Goal: Navigation & Orientation: Understand site structure

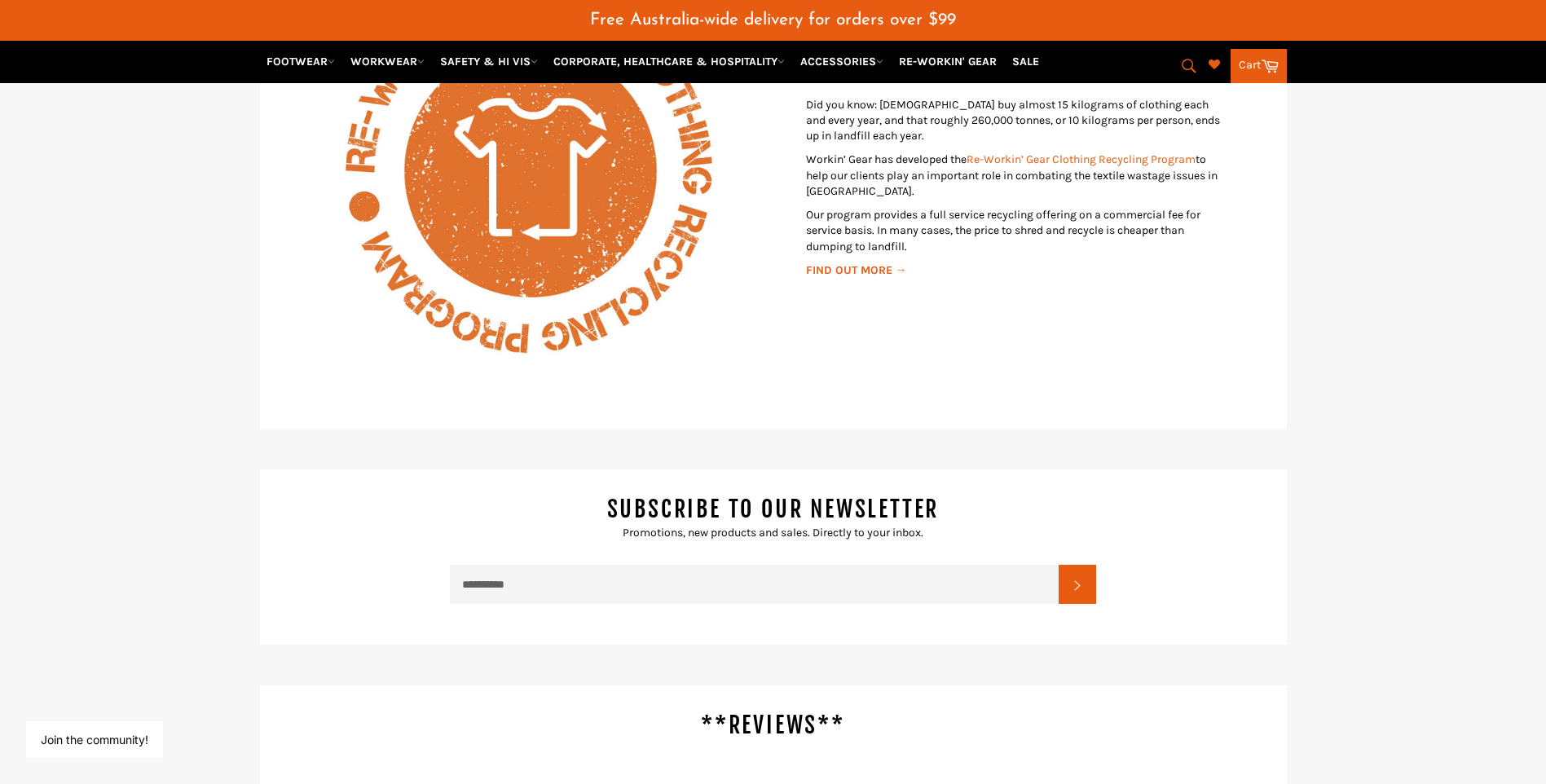
scroll to position [2690, 0]
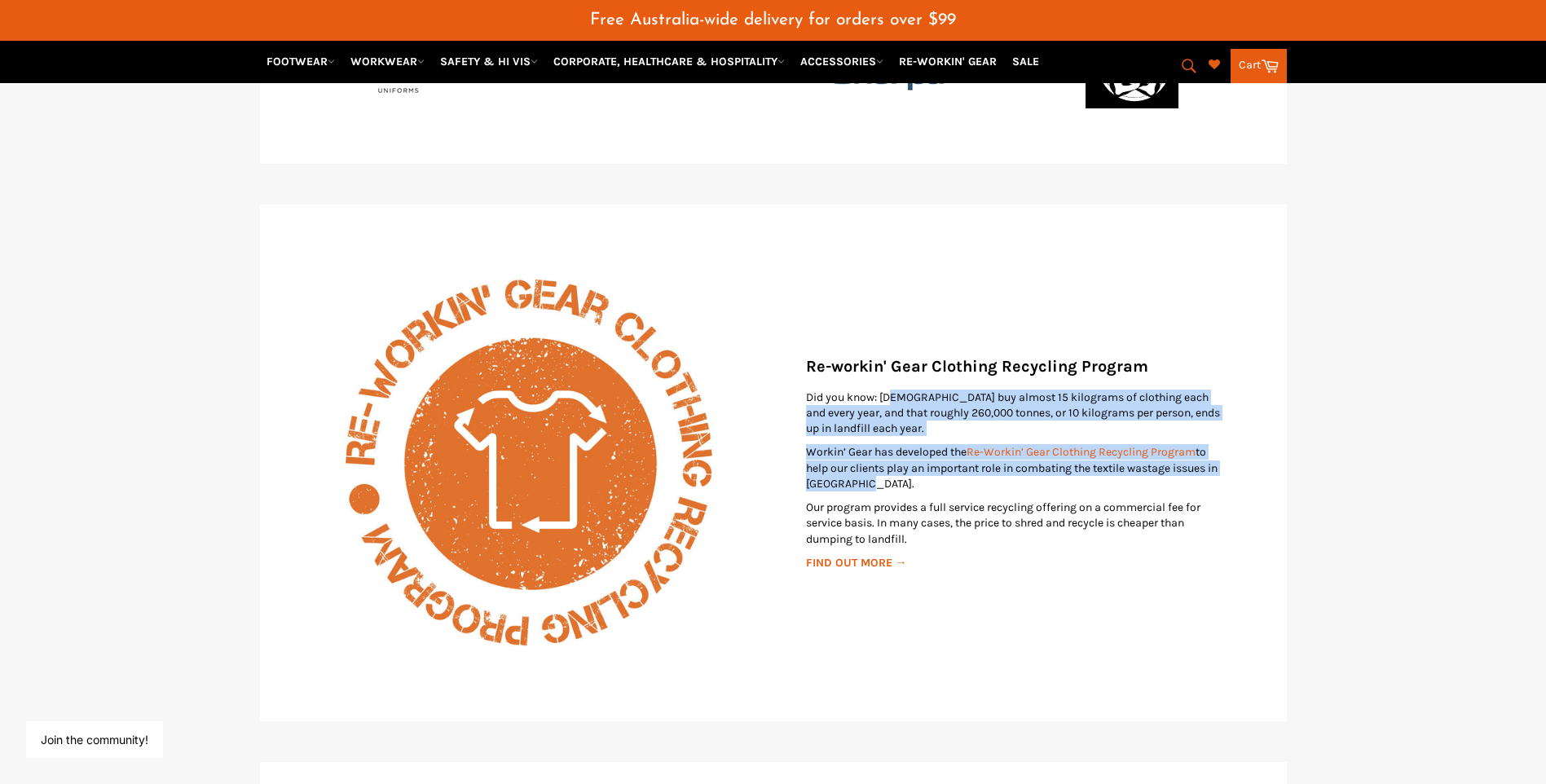
drag, startPoint x: 892, startPoint y: 398, endPoint x: 934, endPoint y: 476, distance: 88.6
click at [935, 478] on div "Did you know: Australians buy almost 15 kilograms of clothing each and every ye…" at bounding box center [1018, 481] width 424 height 182
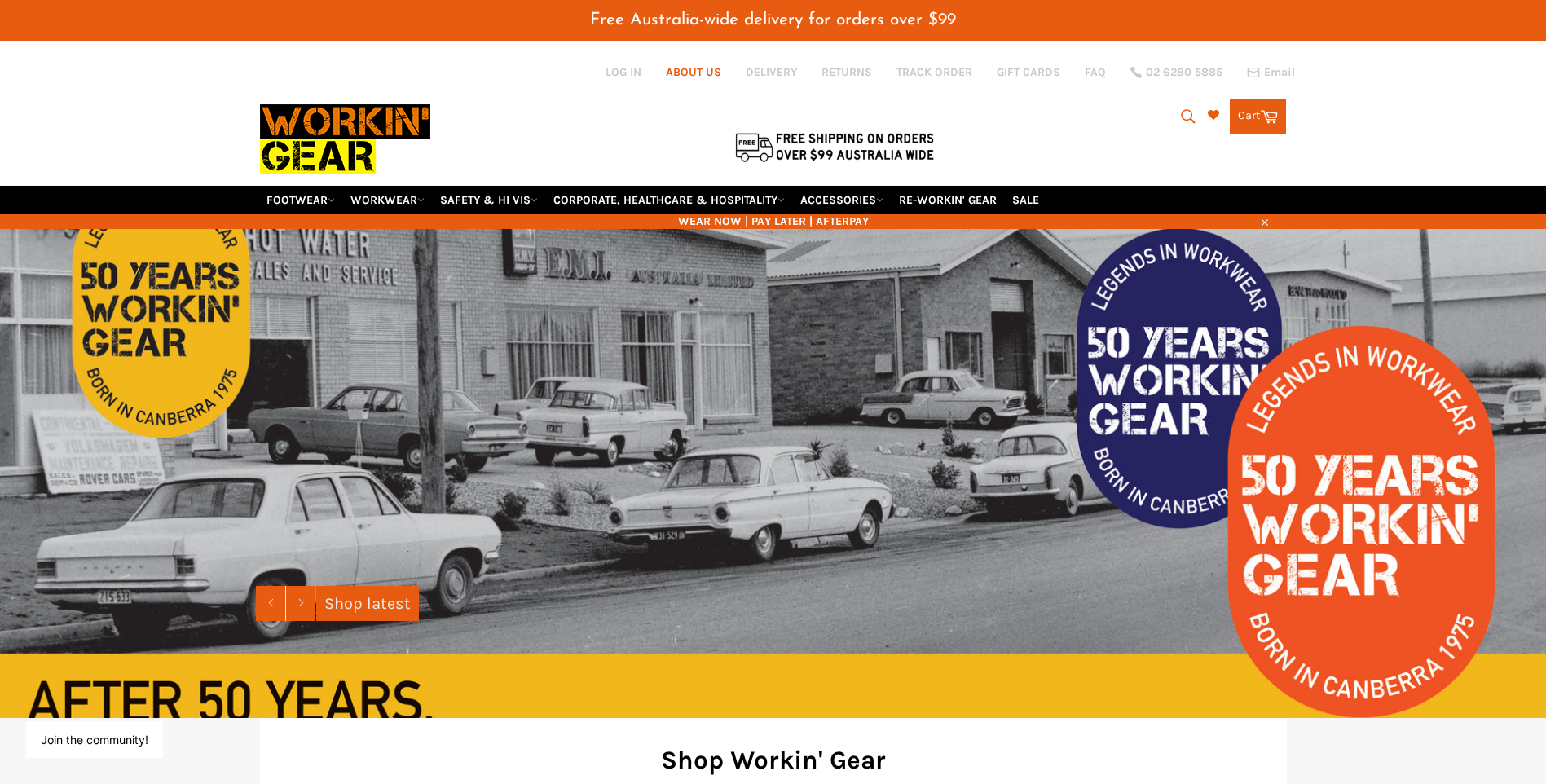
click at [685, 76] on link "ABOUT US" at bounding box center [693, 72] width 56 height 16
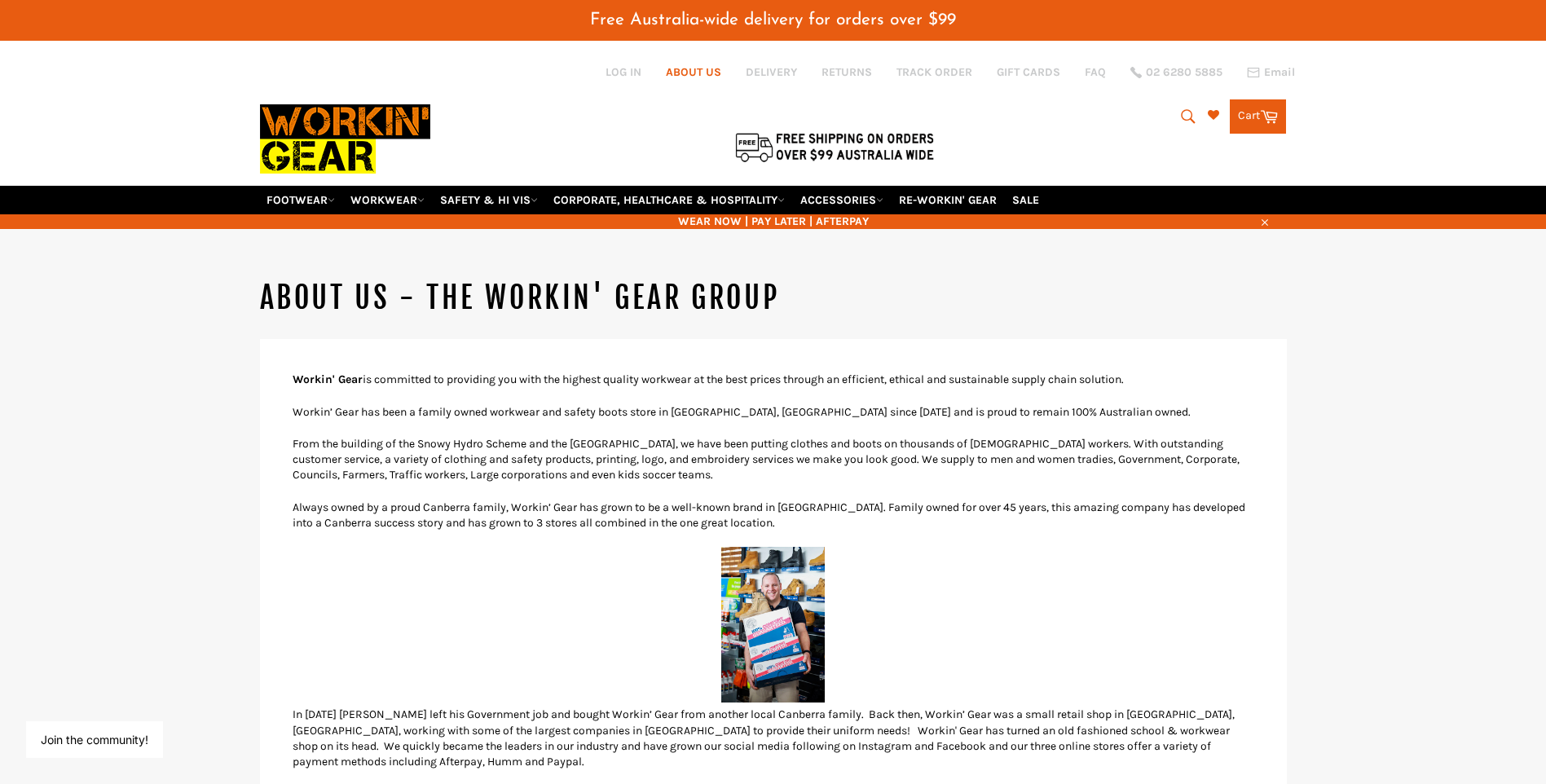
click at [691, 68] on link "ABOUT US" at bounding box center [693, 72] width 56 height 16
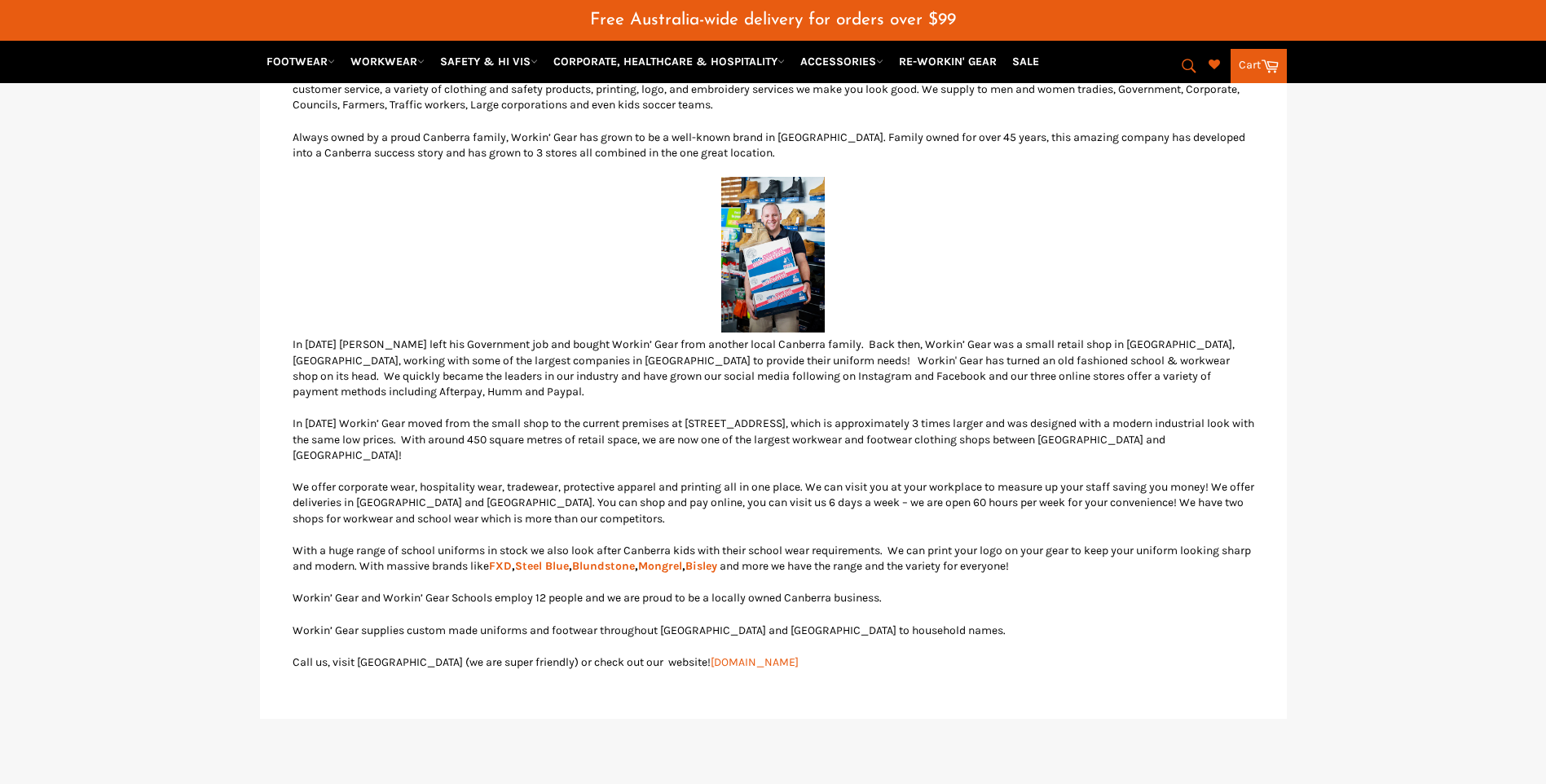
scroll to position [366, 0]
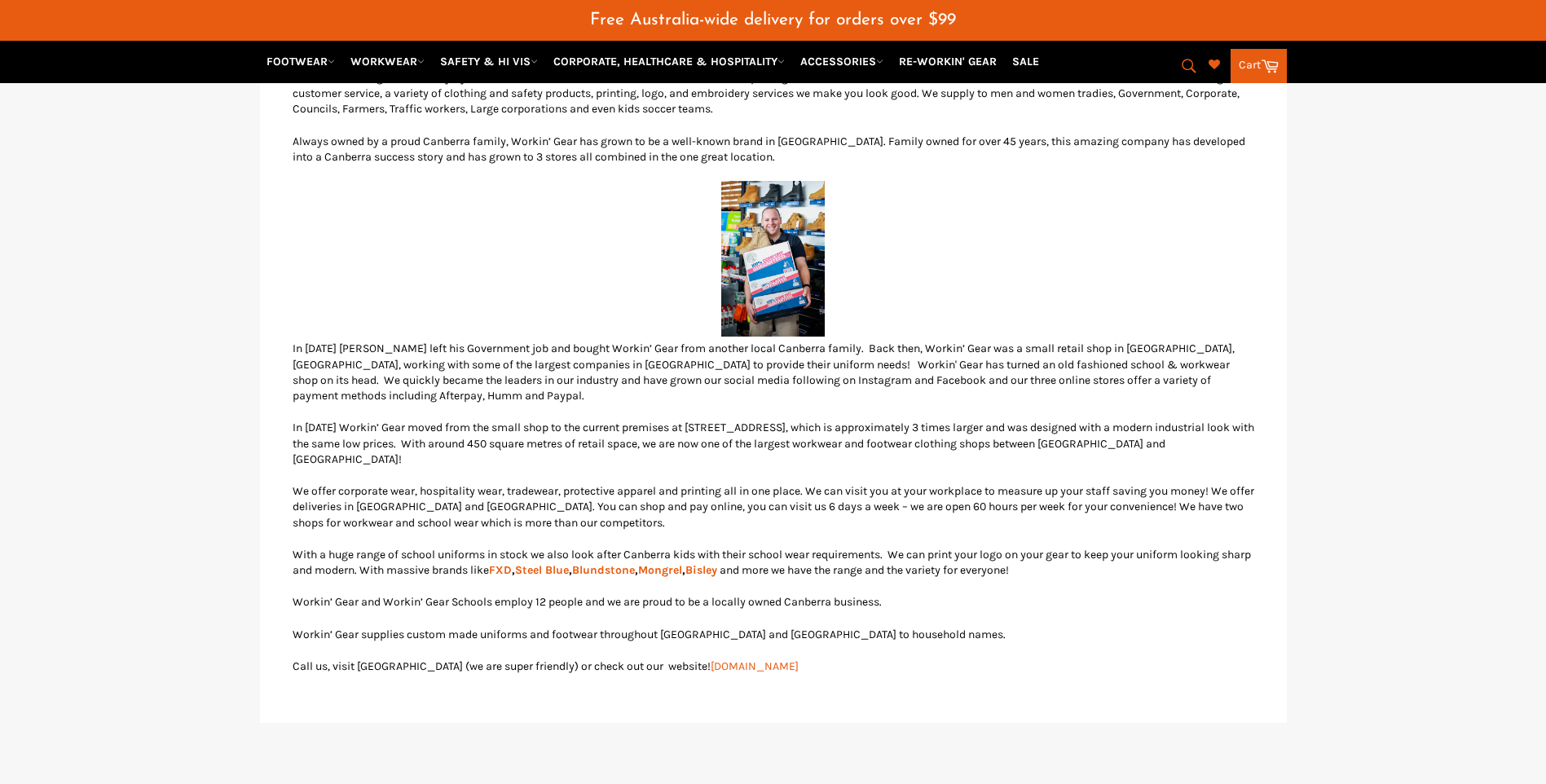
click at [858, 307] on div at bounding box center [773, 261] width 962 height 160
click at [801, 308] on img at bounding box center [773, 259] width 103 height 156
click at [807, 285] on img at bounding box center [773, 259] width 103 height 156
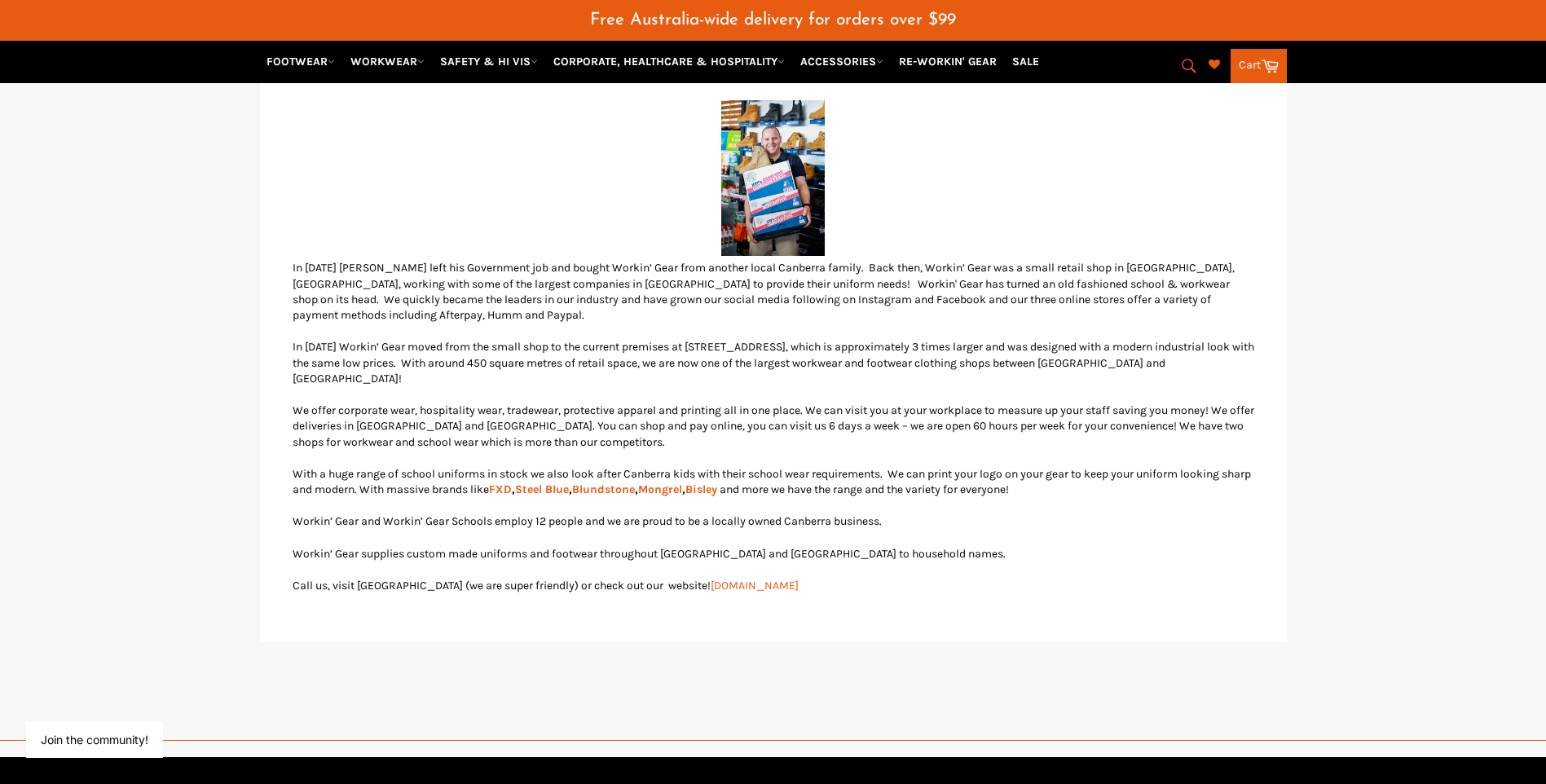
scroll to position [447, 0]
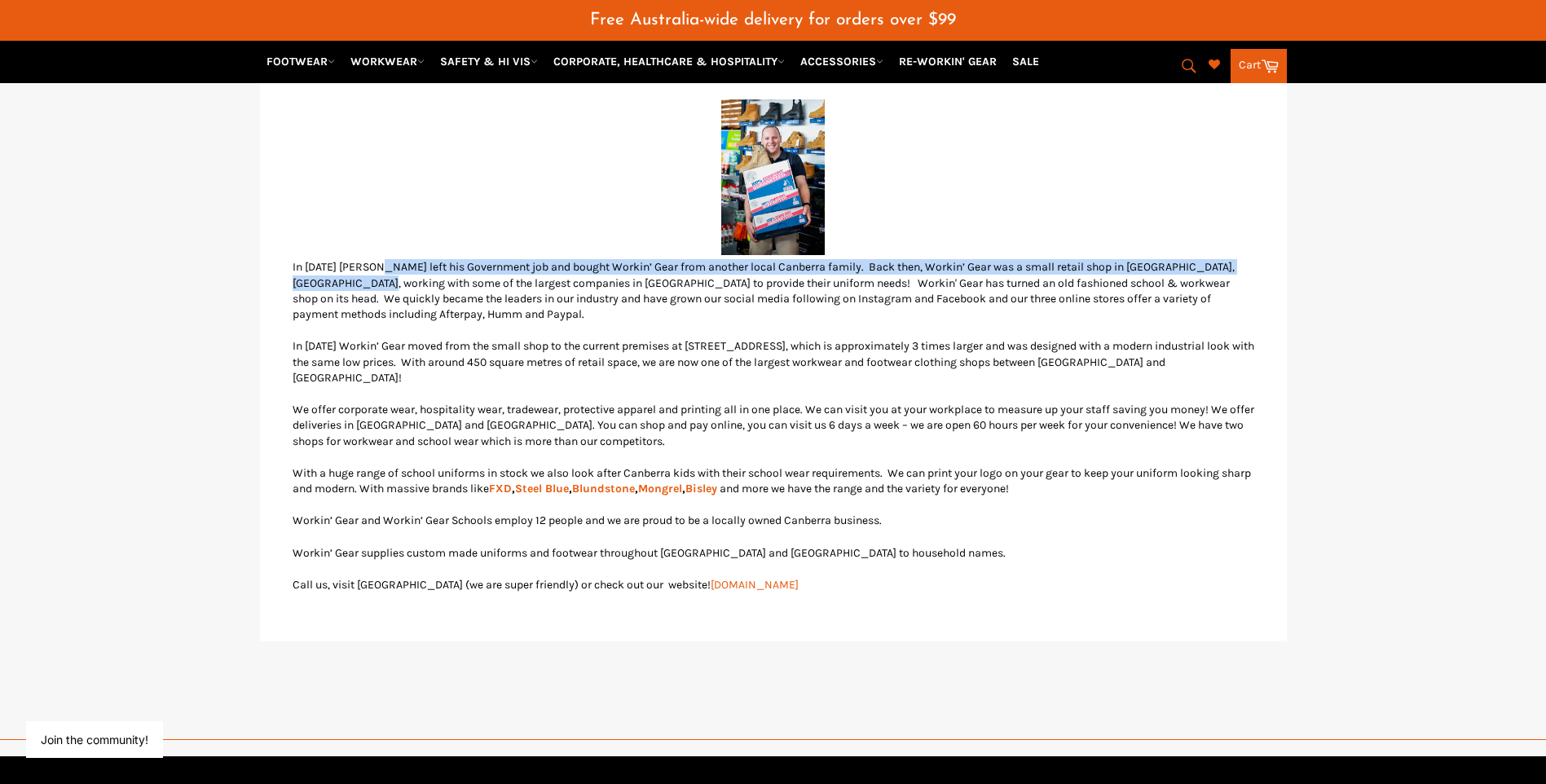
drag, startPoint x: 380, startPoint y: 271, endPoint x: 382, endPoint y: 286, distance: 15.1
click at [382, 286] on p "In [DATE] [PERSON_NAME] left his Government job and bought Workin’ Gear from an…" at bounding box center [773, 290] width 962 height 63
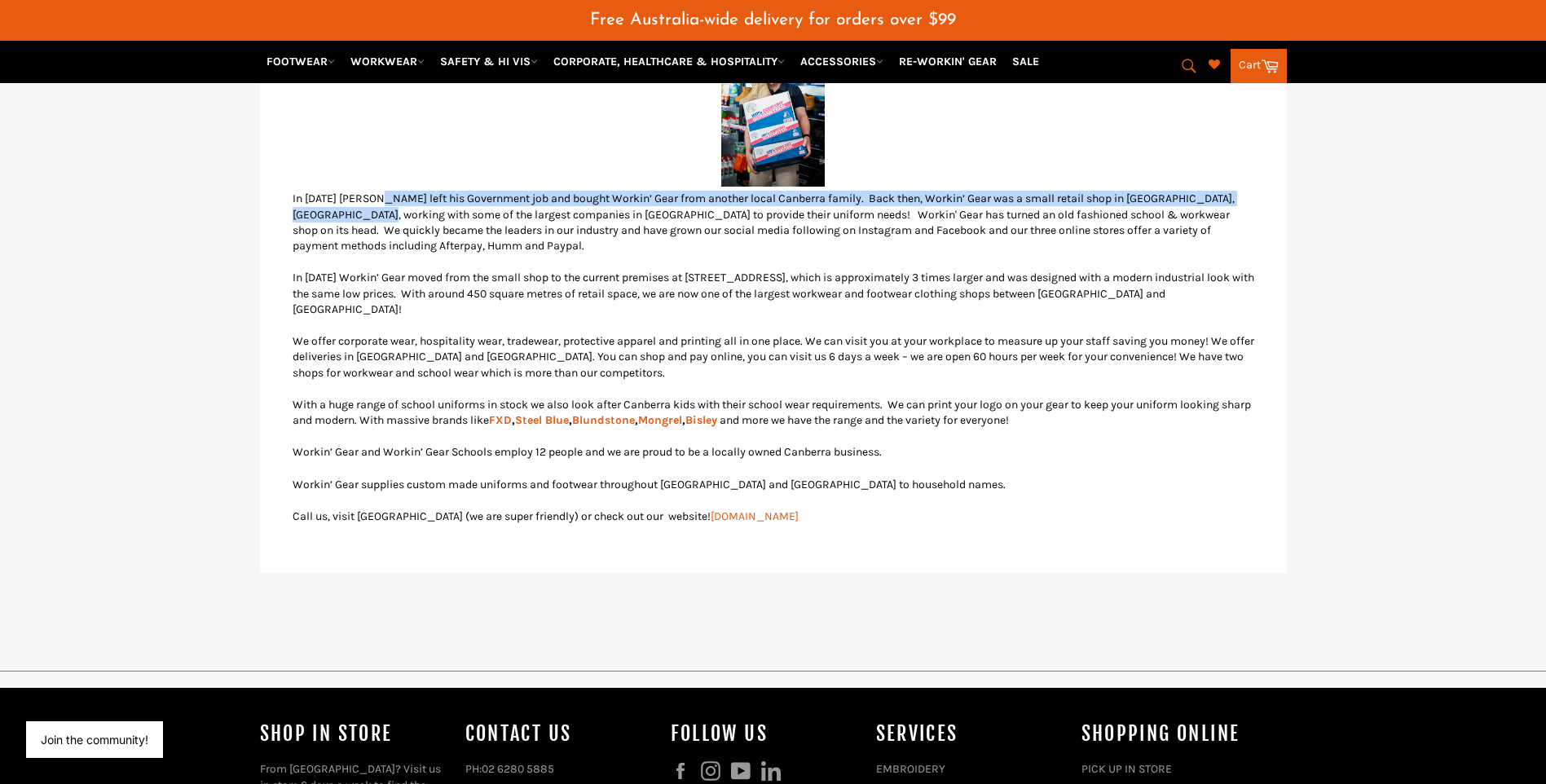
scroll to position [611, 0]
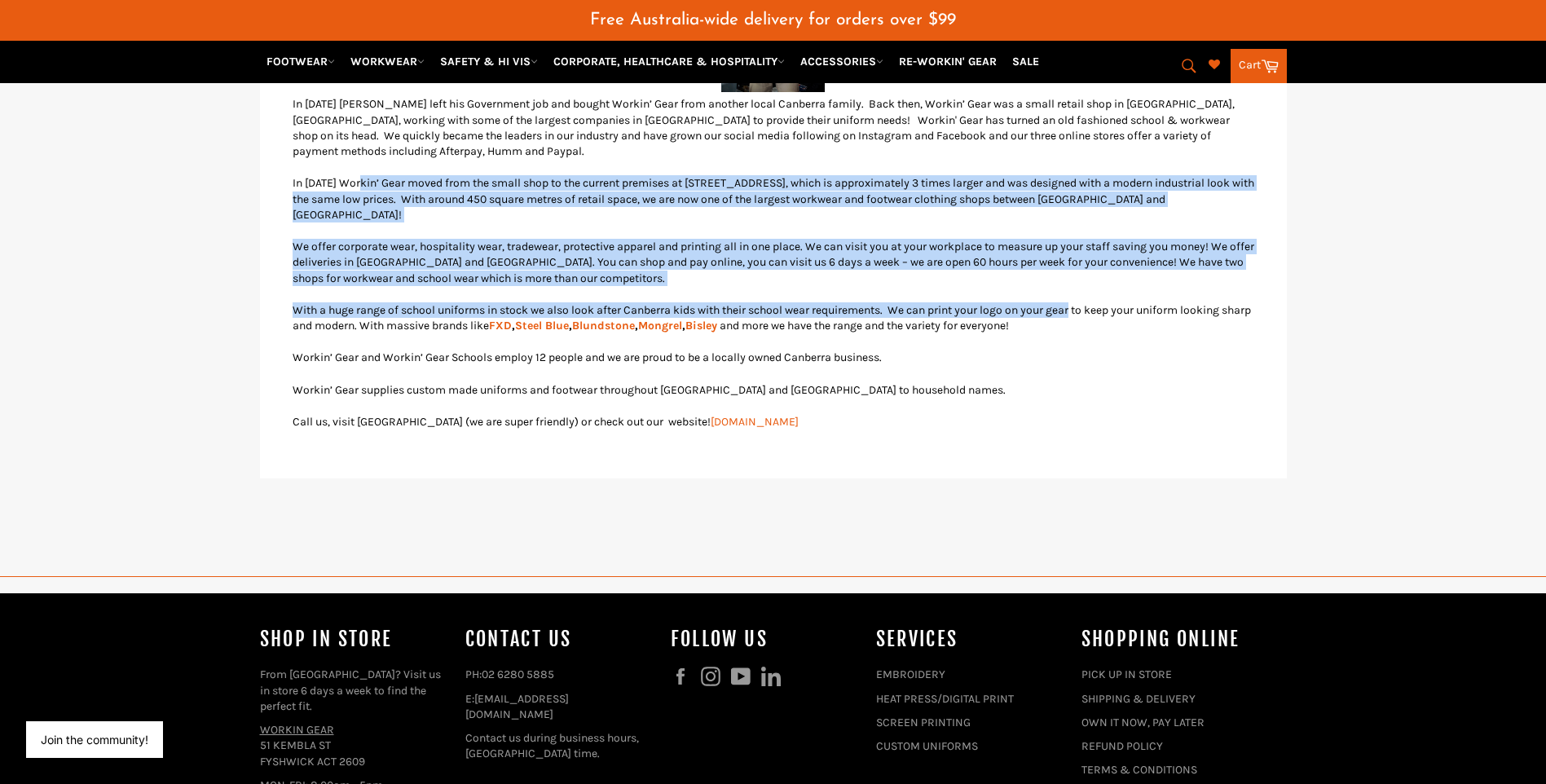
drag, startPoint x: 371, startPoint y: 186, endPoint x: 1087, endPoint y: 313, distance: 727.2
click at [1087, 313] on div "Workin' Gear is committed to providing you with the highest quality workwear at…" at bounding box center [773, 103] width 962 height 685
drag, startPoint x: 1087, startPoint y: 313, endPoint x: 1073, endPoint y: 313, distance: 14.0
click at [1073, 313] on p "With a huge range of school uniforms in stock we also look after Canberra kids …" at bounding box center [773, 318] width 962 height 32
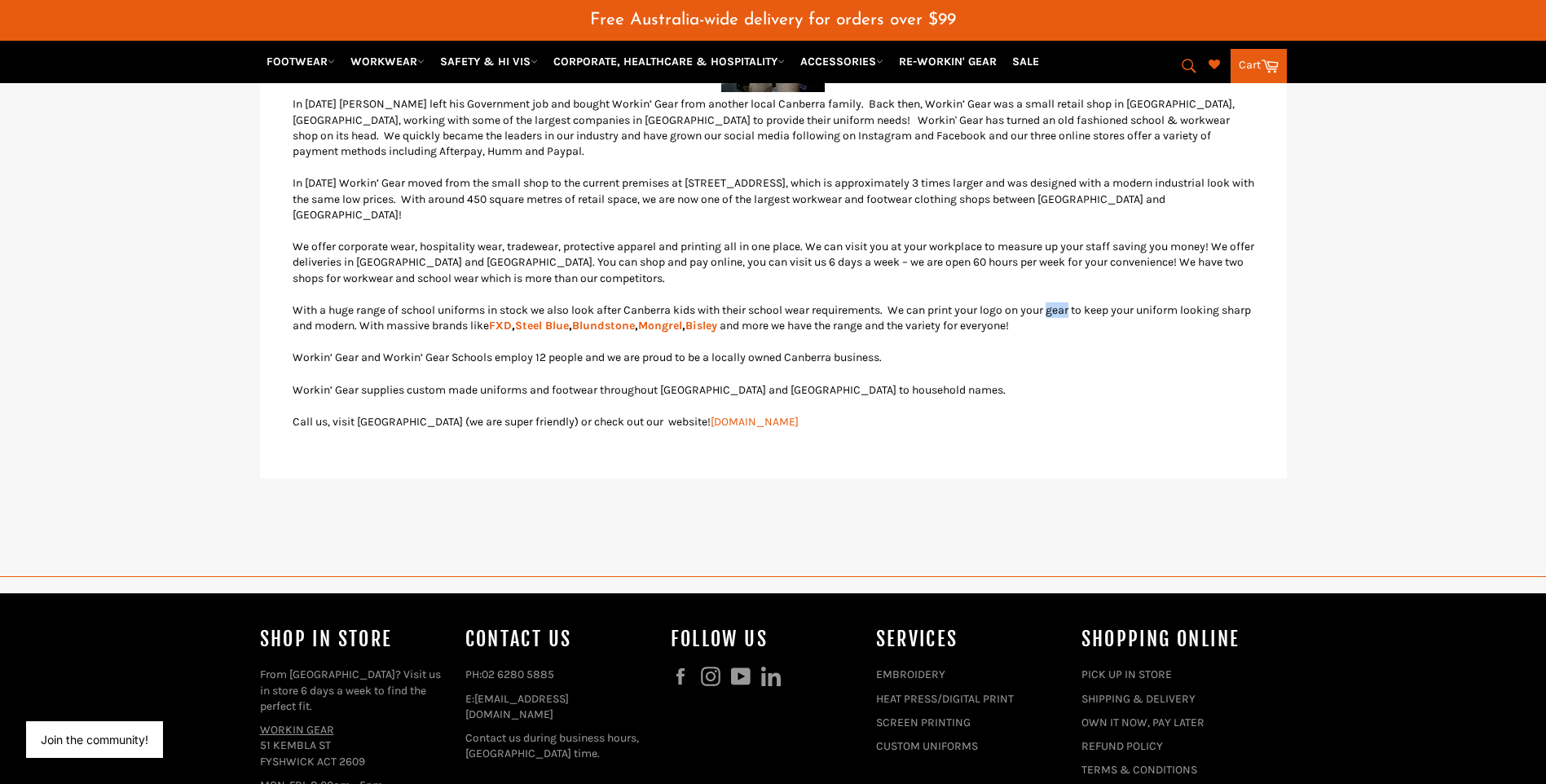
drag, startPoint x: 1063, startPoint y: 313, endPoint x: 1086, endPoint y: 308, distance: 23.5
click at [1086, 308] on p "With a huge range of school uniforms in stock we also look after Canberra kids …" at bounding box center [773, 318] width 962 height 32
copy p "gear"
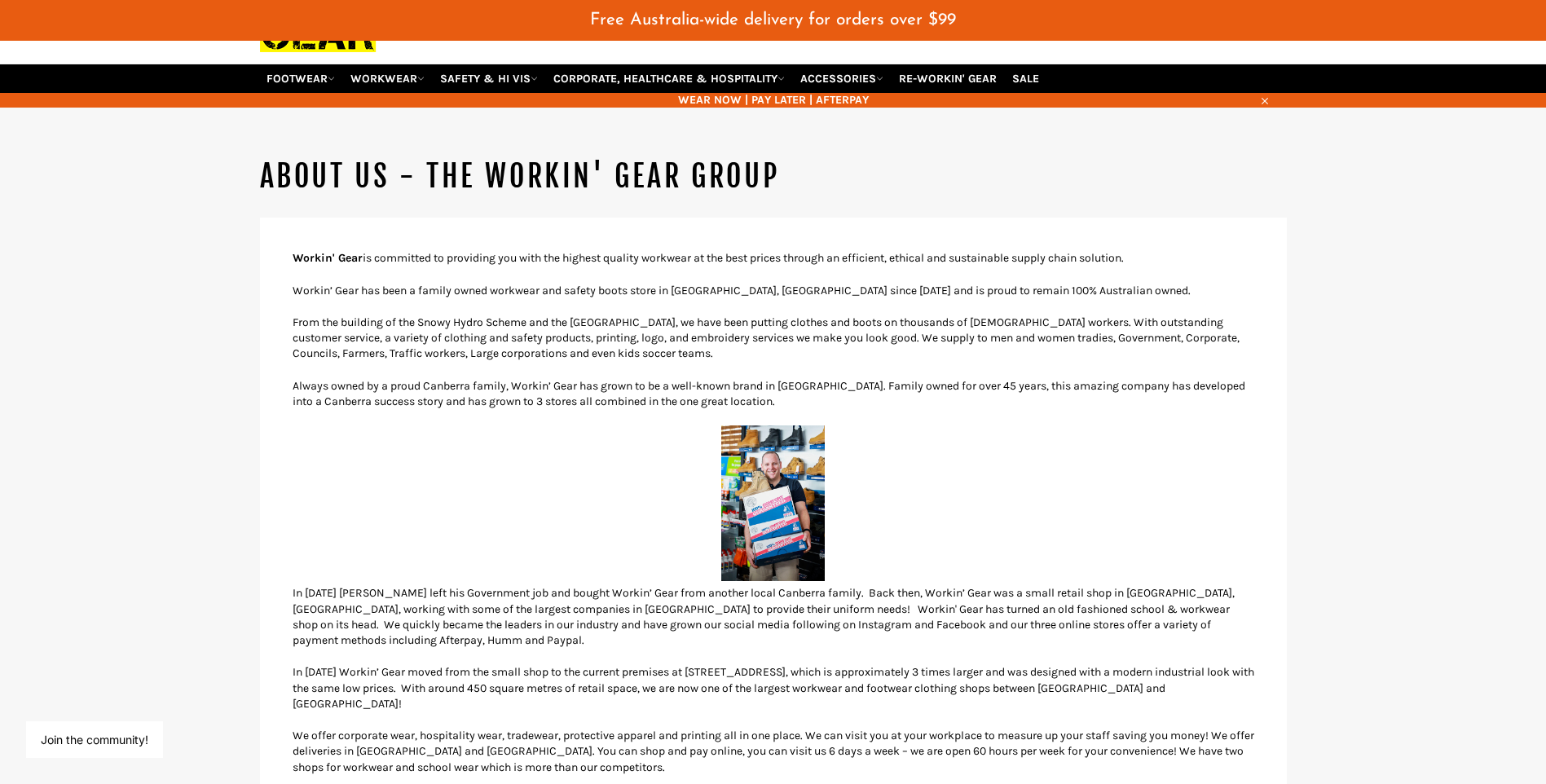
scroll to position [0, 0]
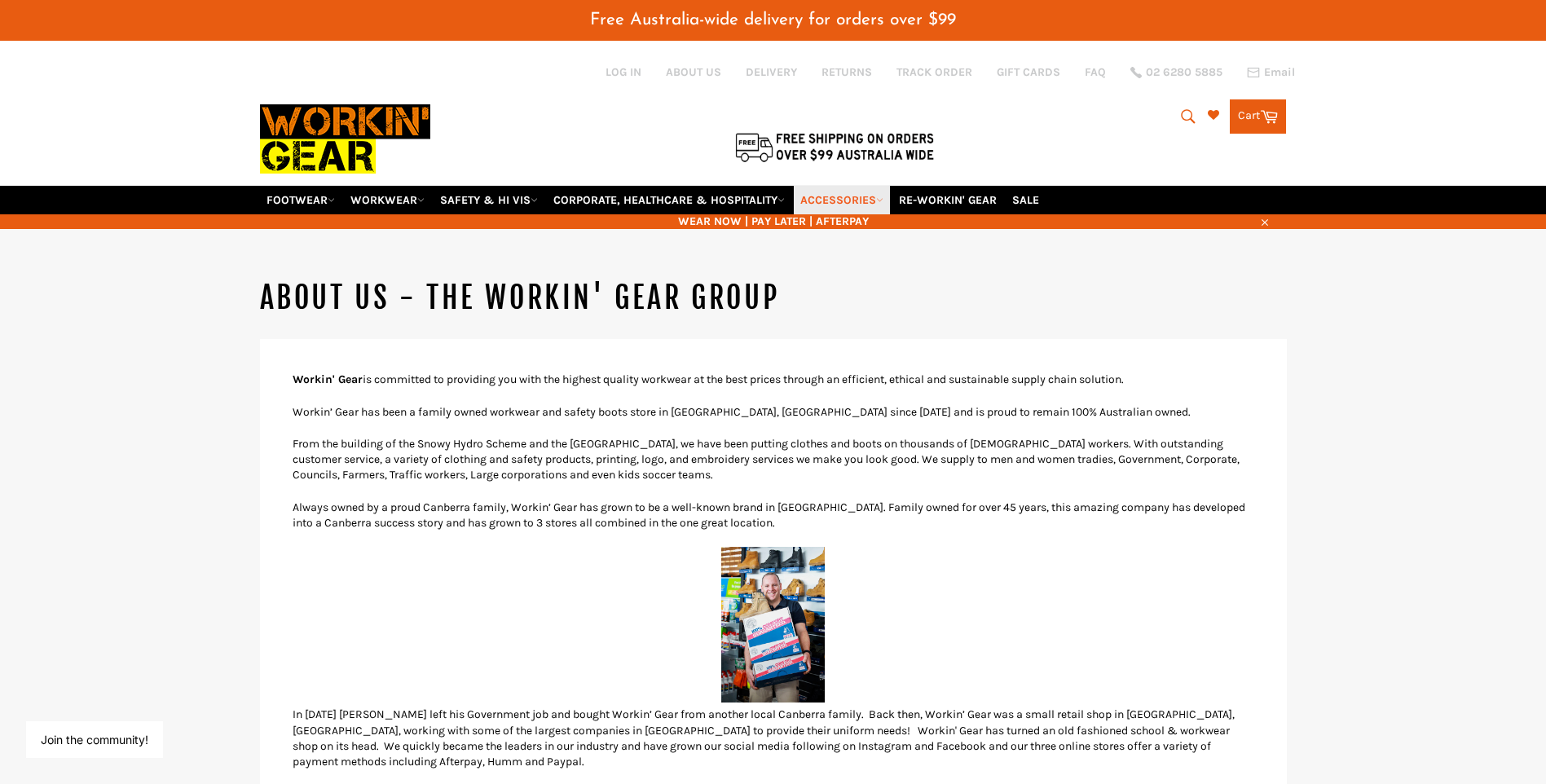
click at [875, 203] on link "ACCESSORIES" at bounding box center [842, 200] width 96 height 28
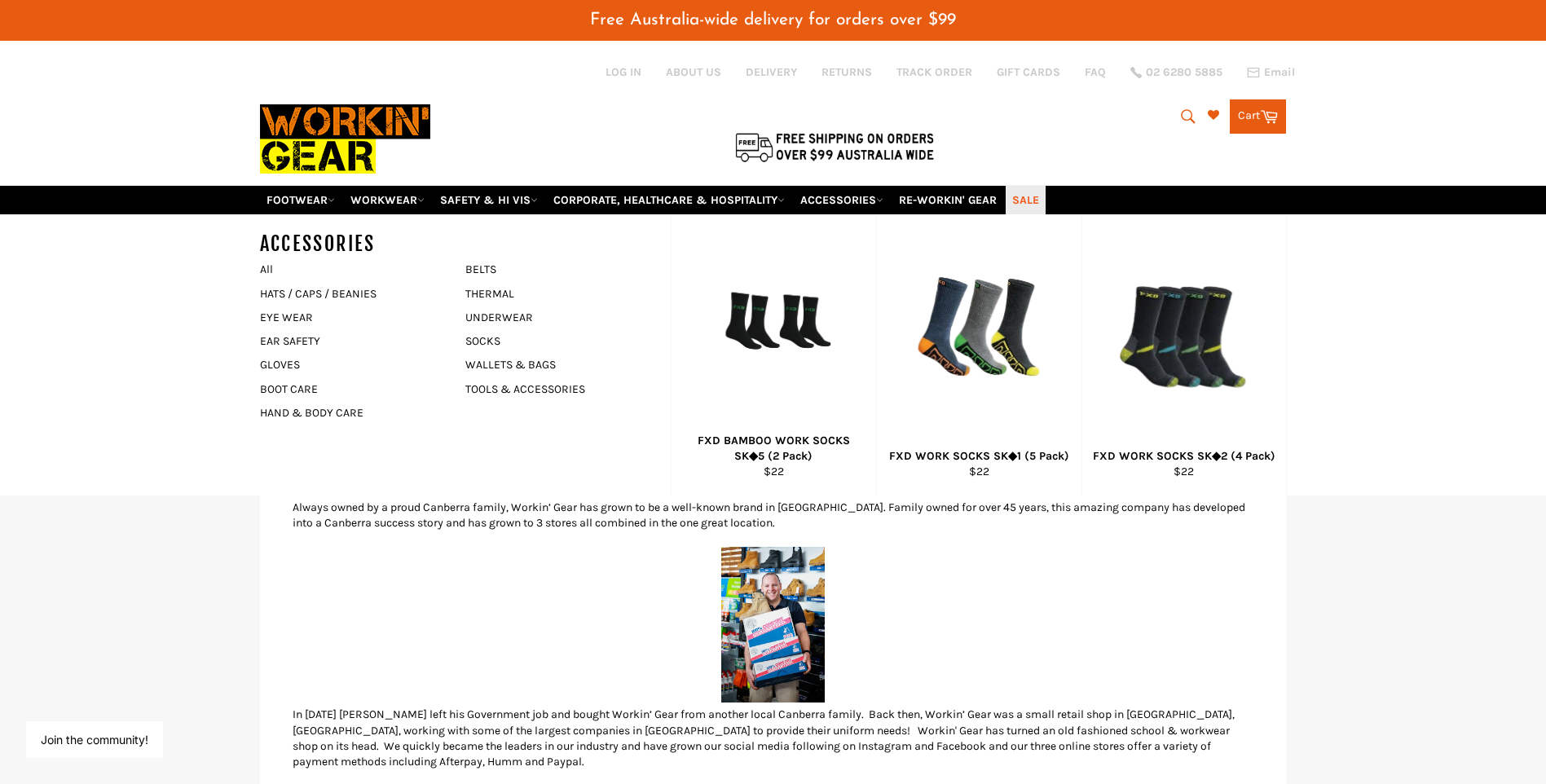
click at [1044, 197] on link "SALE" at bounding box center [1025, 200] width 40 height 28
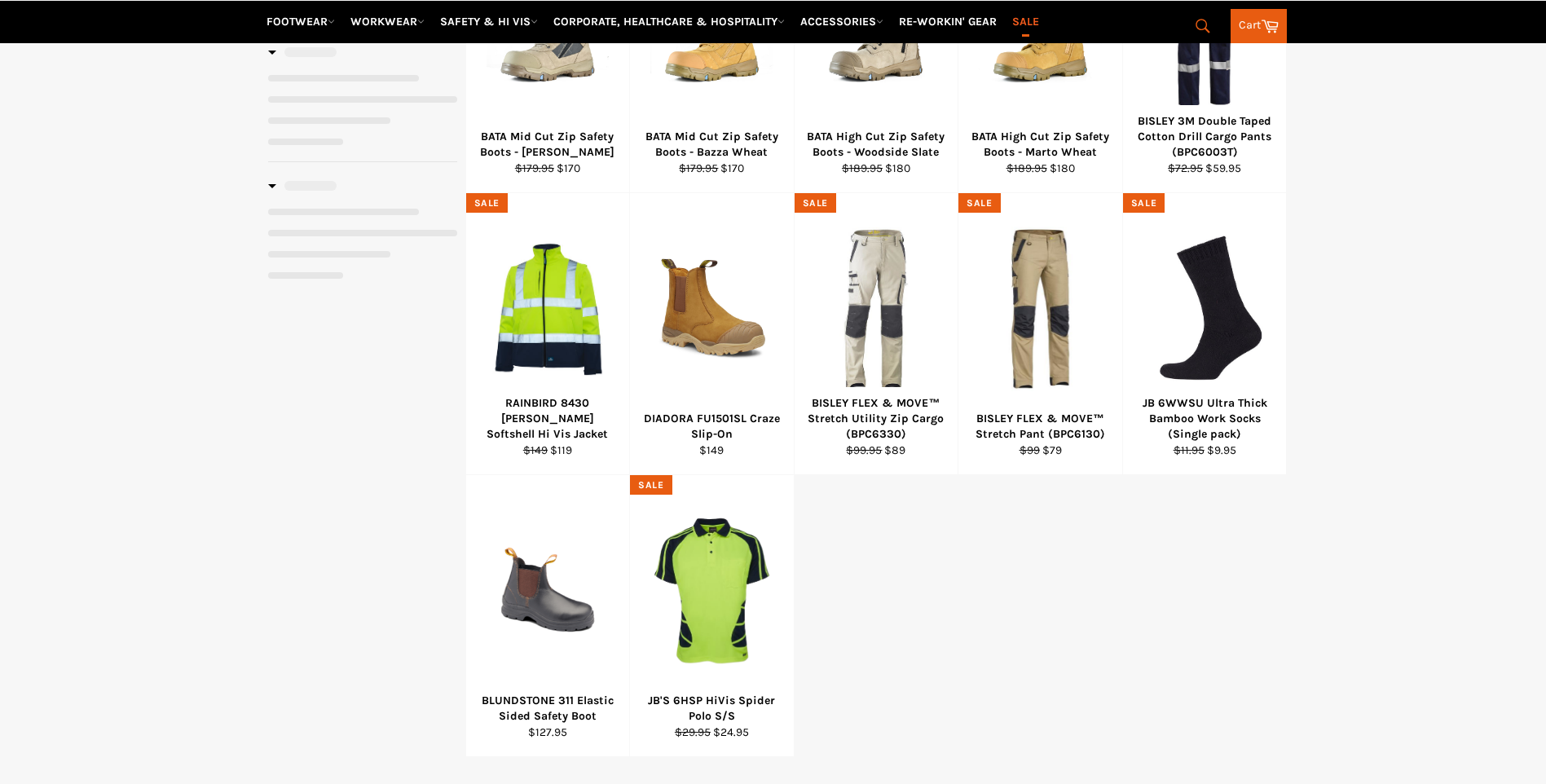
select select "**********"
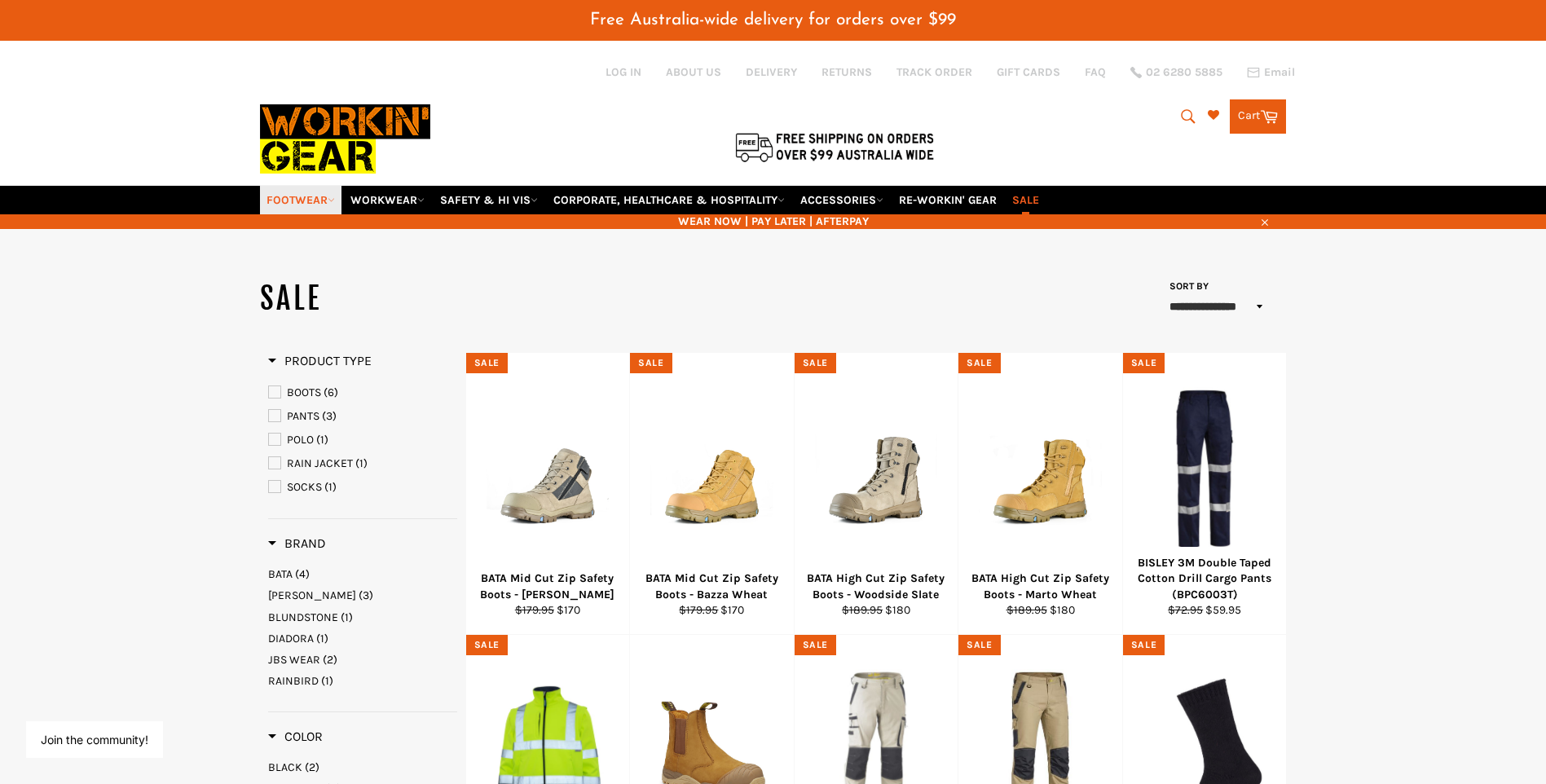
click at [263, 202] on link "FOOTWEAR" at bounding box center [301, 200] width 81 height 28
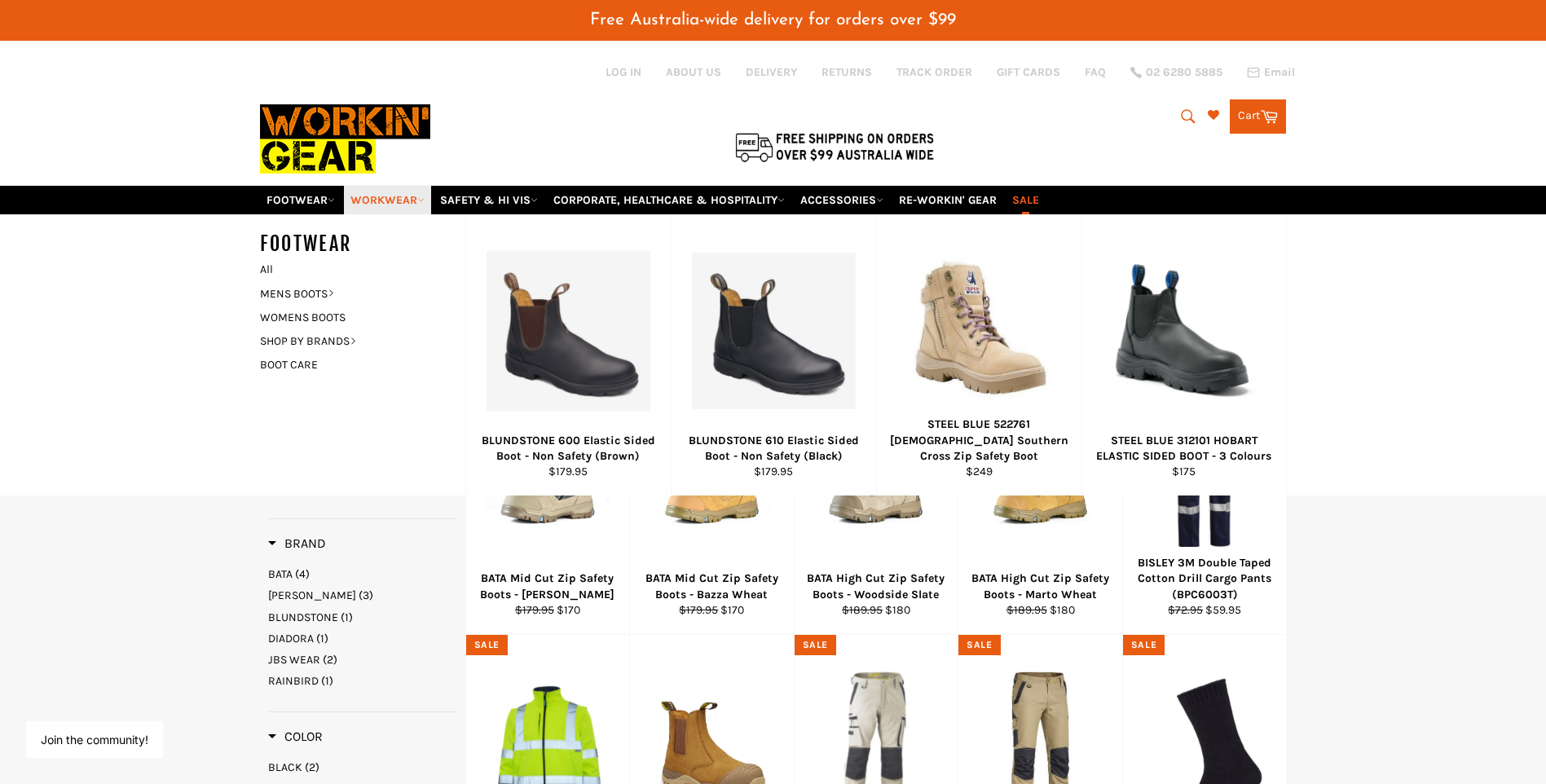
click at [369, 201] on link "WORKWEAR" at bounding box center [387, 200] width 88 height 28
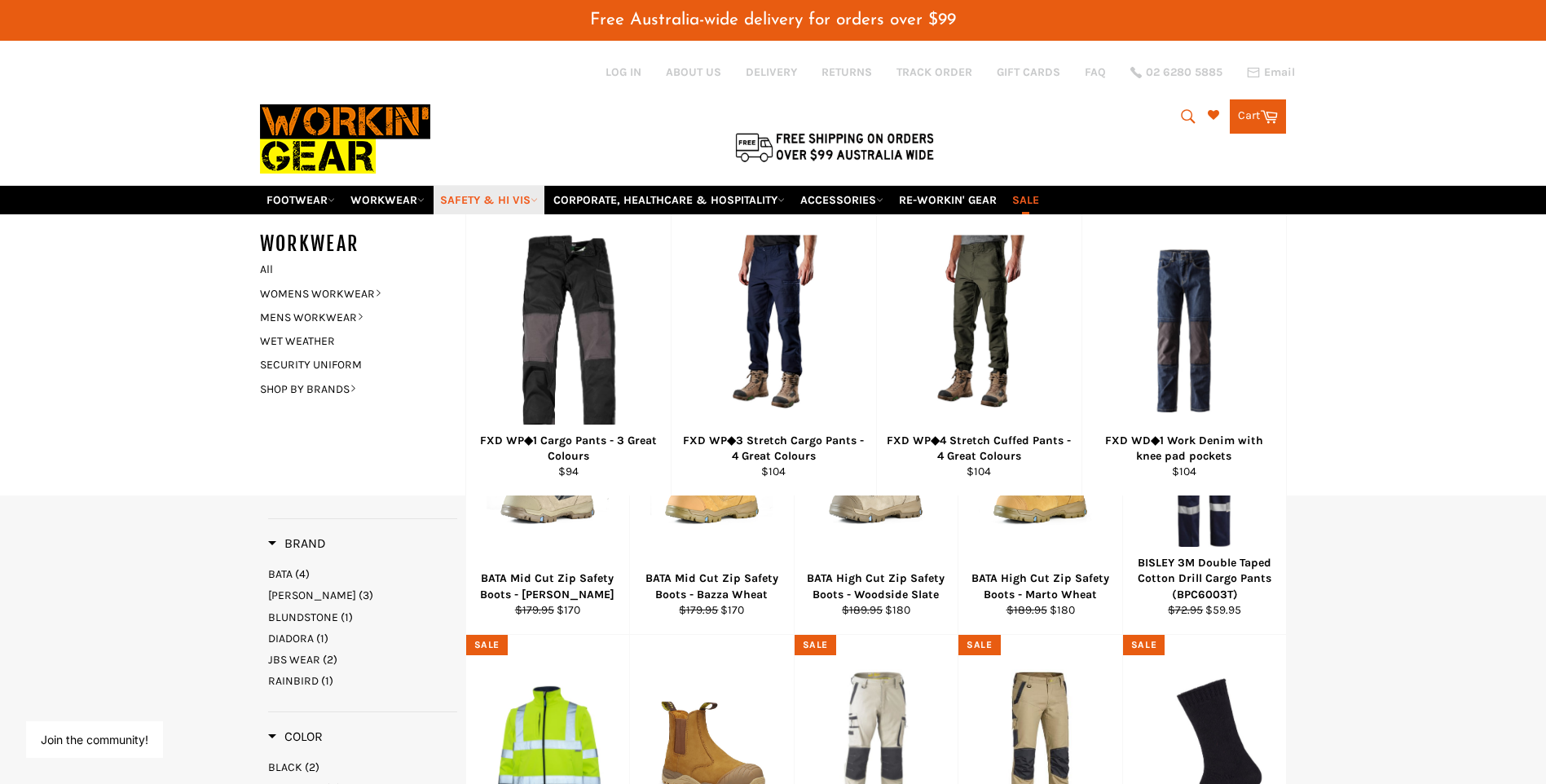
click at [480, 203] on link "SAFETY & HI VIS" at bounding box center [489, 200] width 110 height 28
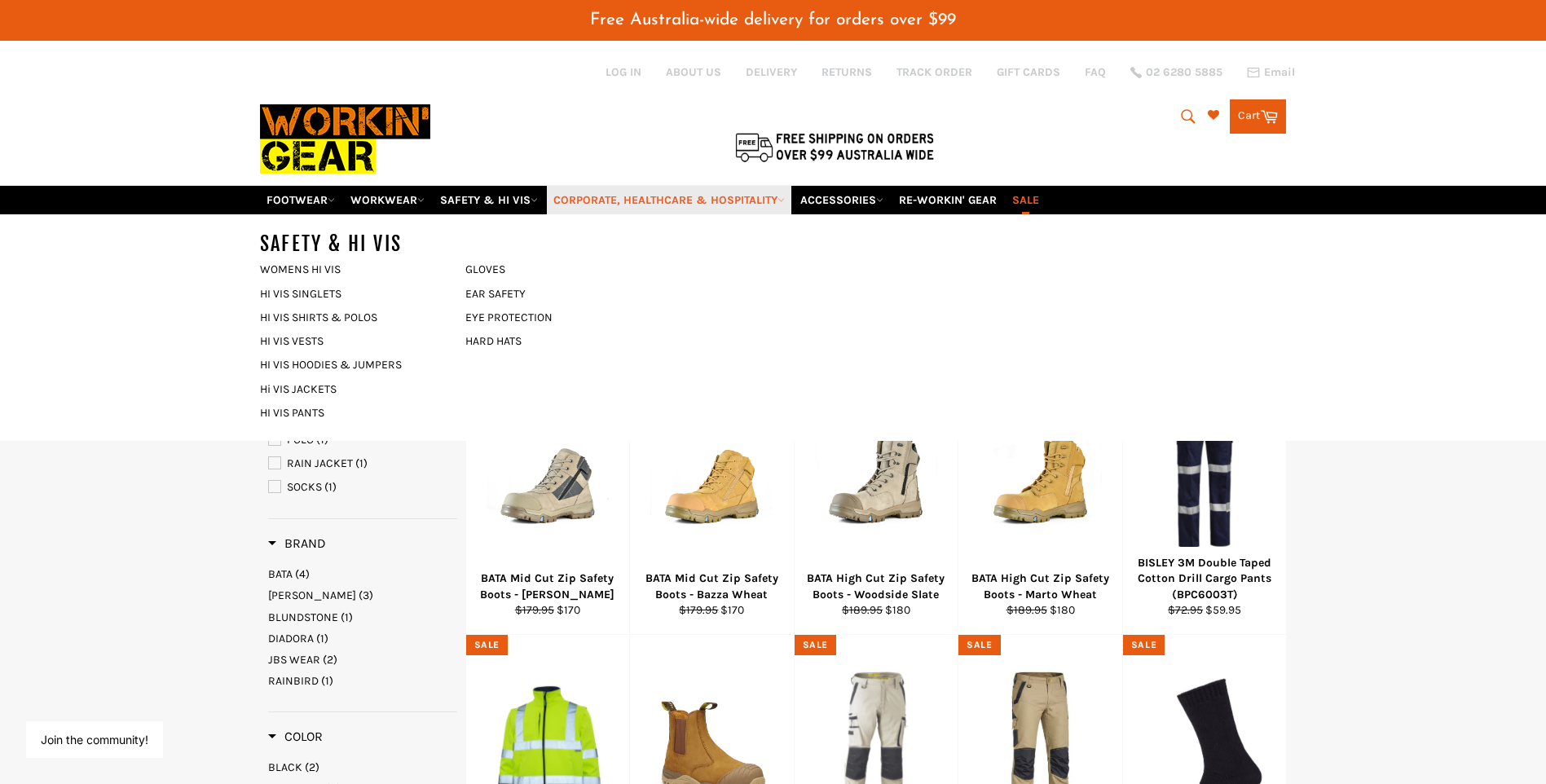
click at [713, 201] on link "CORPORATE, HEALTHCARE & HOSPITALITY" at bounding box center [669, 200] width 245 height 28
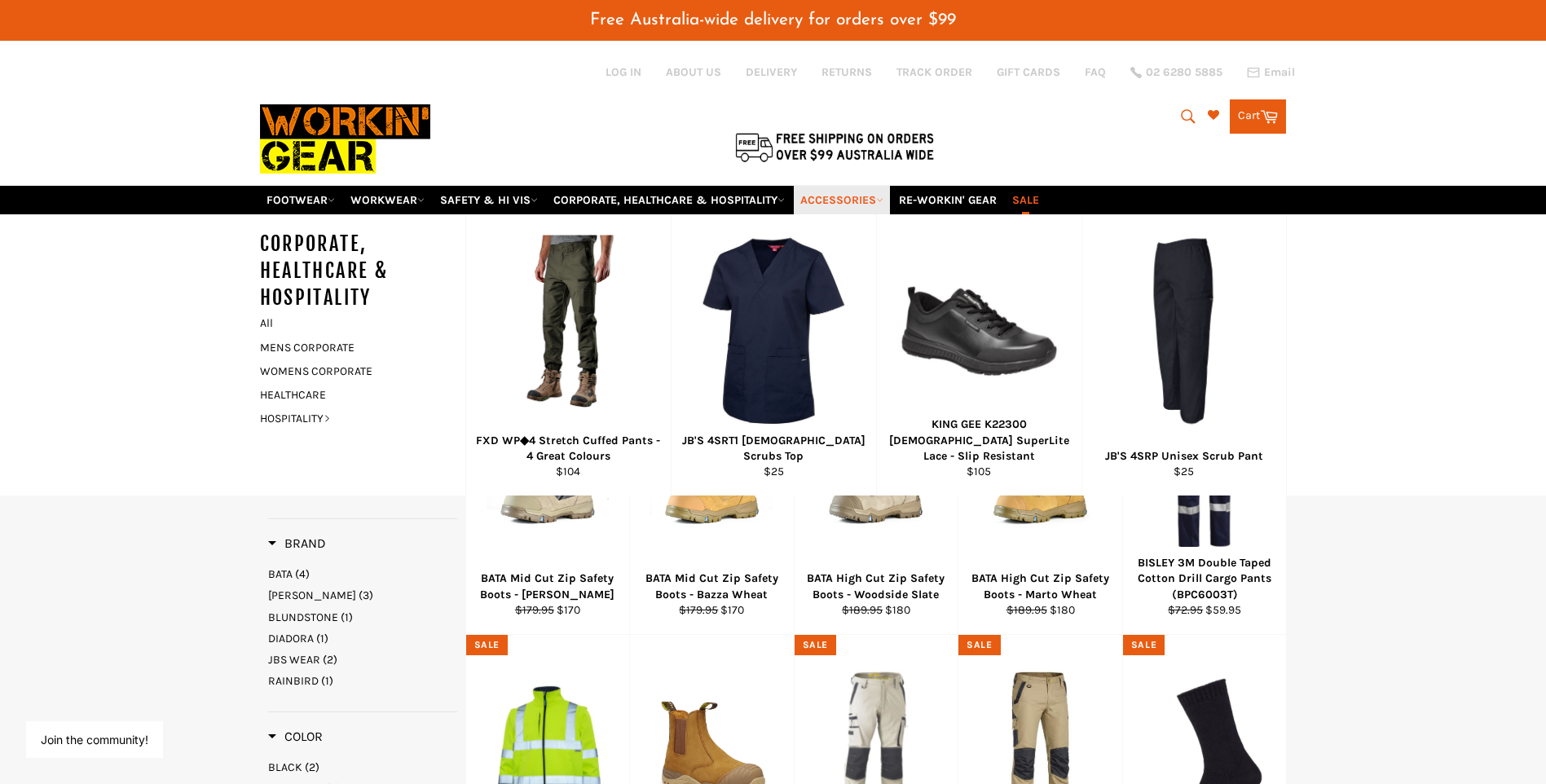
click at [847, 204] on link "ACCESSORIES" at bounding box center [842, 200] width 96 height 28
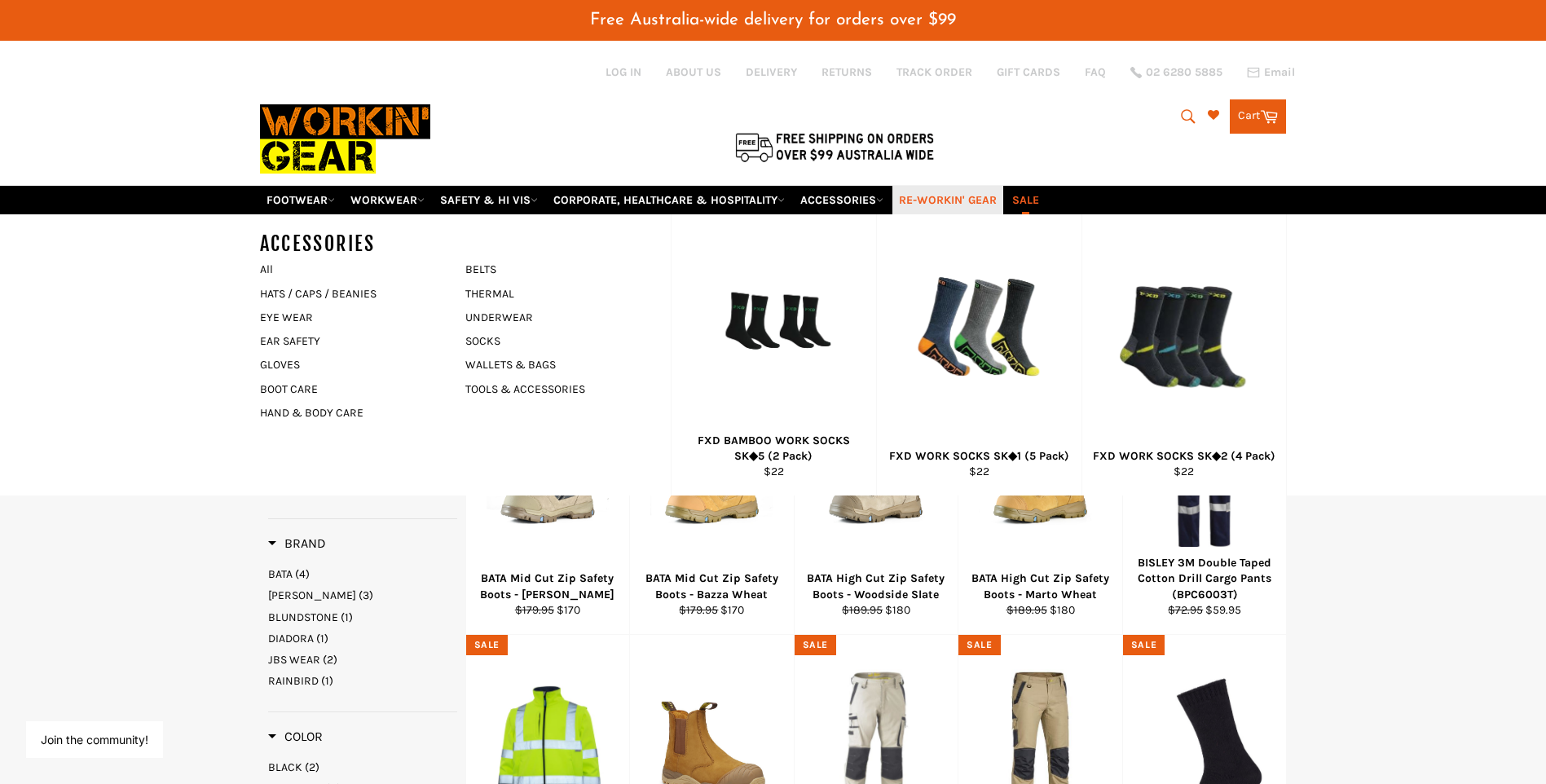
click at [945, 209] on link "RE-WORKIN' GEAR" at bounding box center [948, 200] width 110 height 28
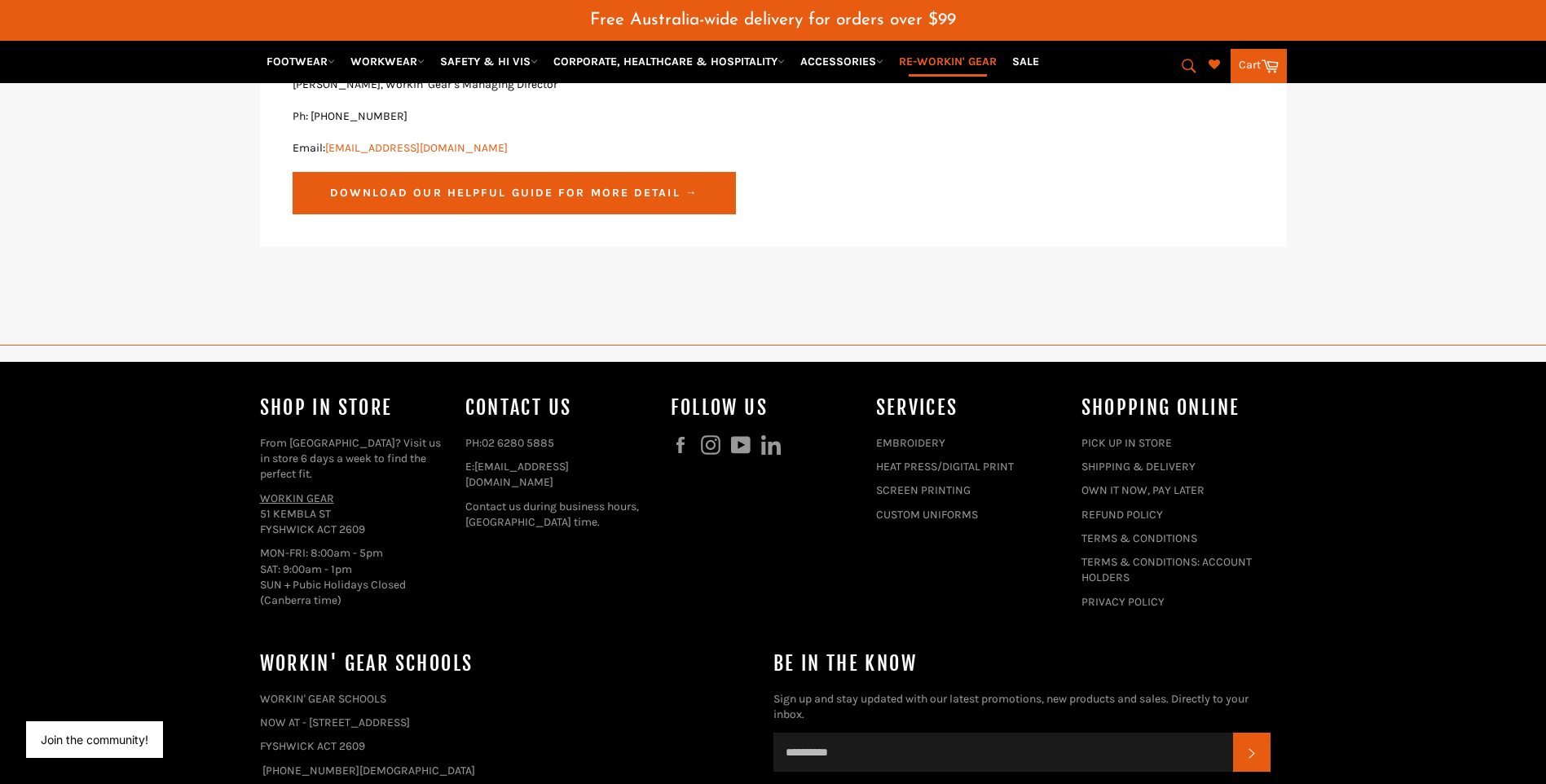
scroll to position [2309, 0]
